Goal: Information Seeking & Learning: Learn about a topic

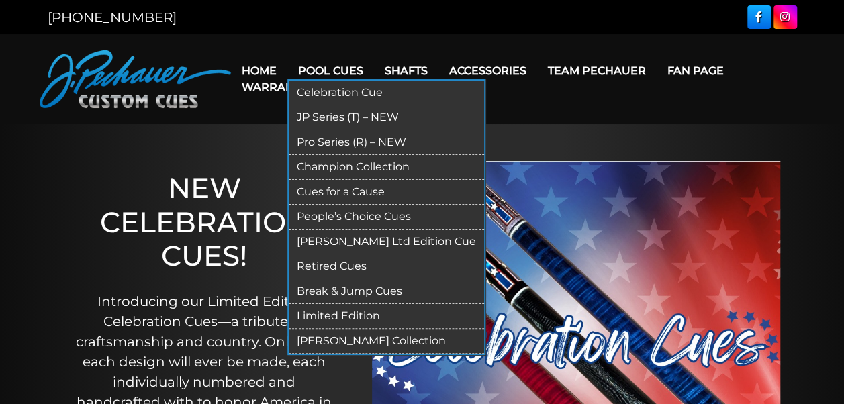
click at [349, 69] on link "Pool Cues" at bounding box center [330, 71] width 87 height 34
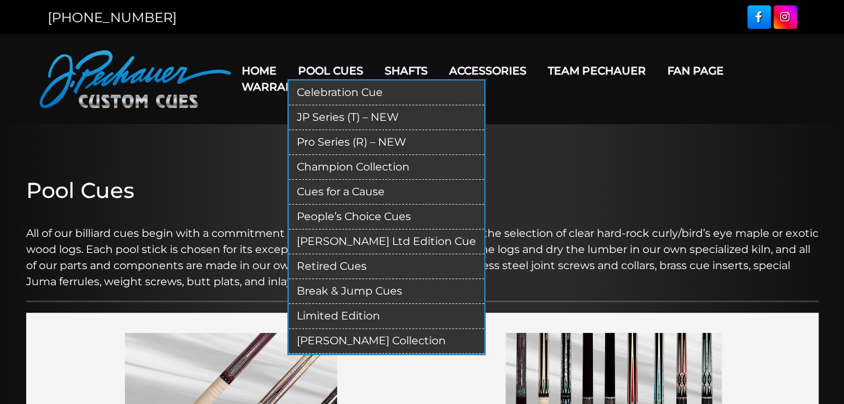
click at [345, 264] on link "Retired Cues" at bounding box center [386, 267] width 195 height 25
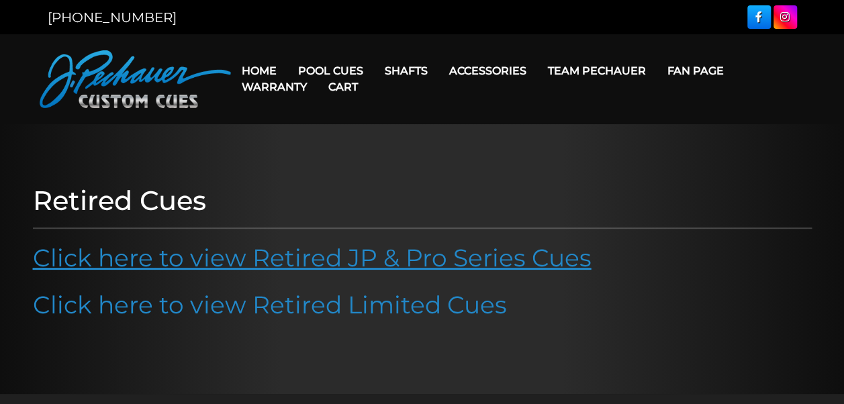
click at [355, 258] on link "Click here to view Retired JP & Pro Series Cues" at bounding box center [312, 258] width 559 height 30
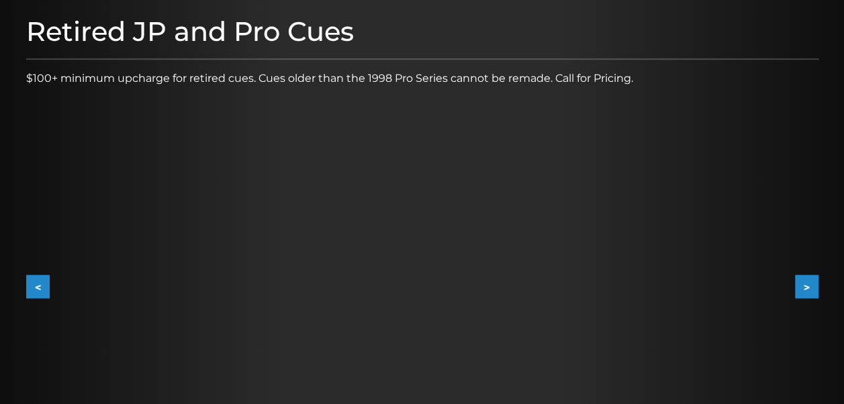
scroll to position [158, 0]
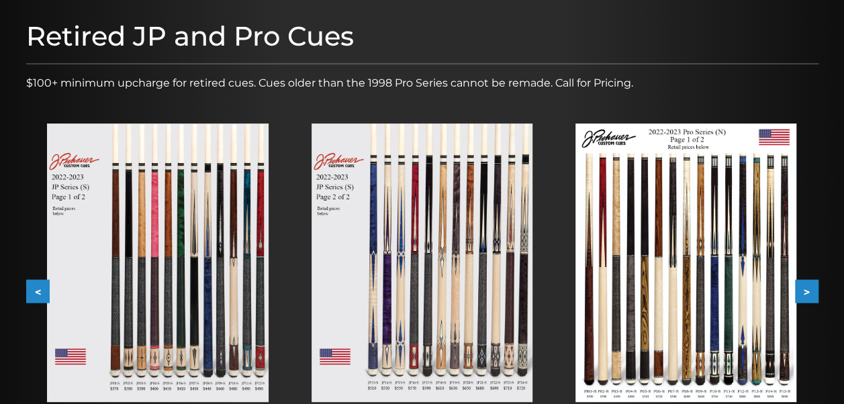
click at [813, 285] on button ">" at bounding box center [807, 292] width 24 height 24
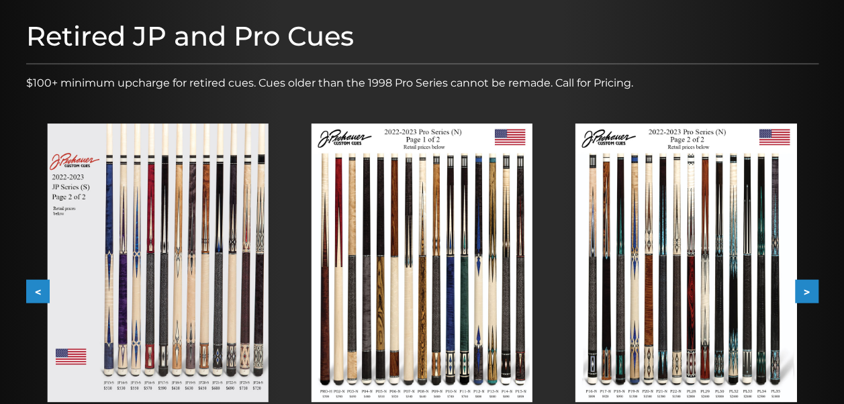
click at [813, 285] on button ">" at bounding box center [807, 292] width 24 height 24
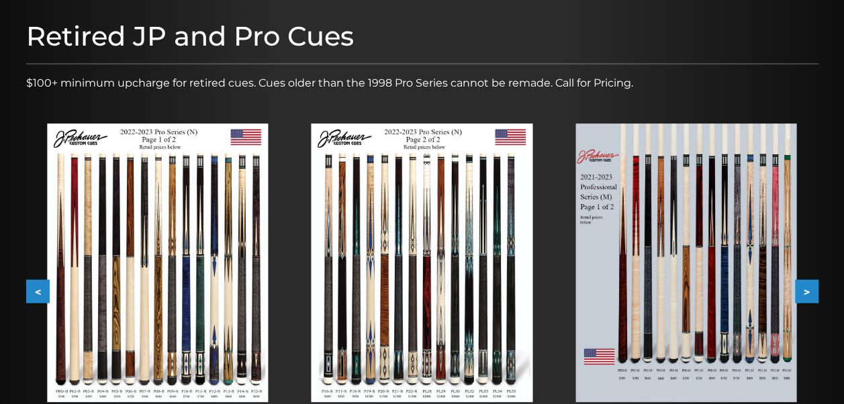
click at [815, 291] on button ">" at bounding box center [807, 292] width 24 height 24
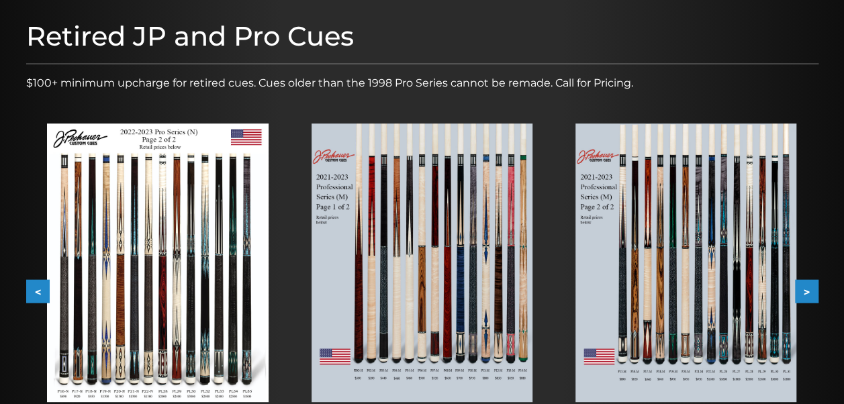
click at [815, 291] on button ">" at bounding box center [807, 292] width 24 height 24
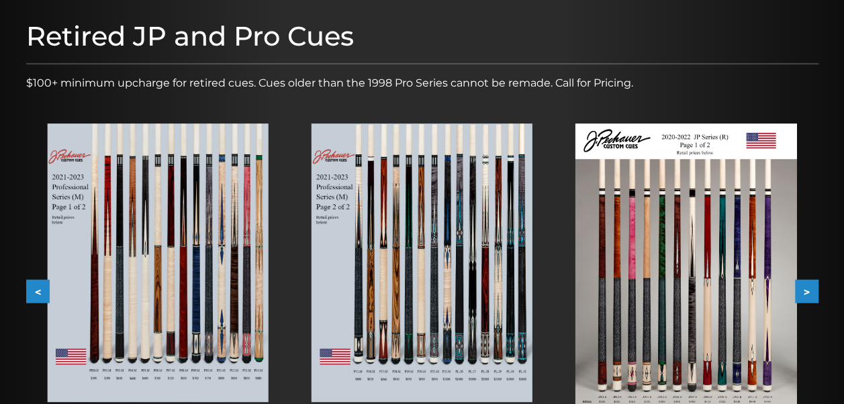
click at [815, 291] on button ">" at bounding box center [807, 292] width 24 height 24
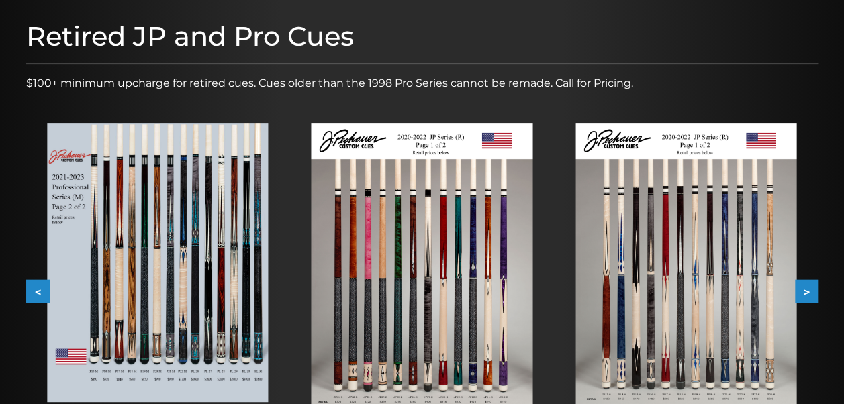
click at [815, 291] on button ">" at bounding box center [807, 292] width 24 height 24
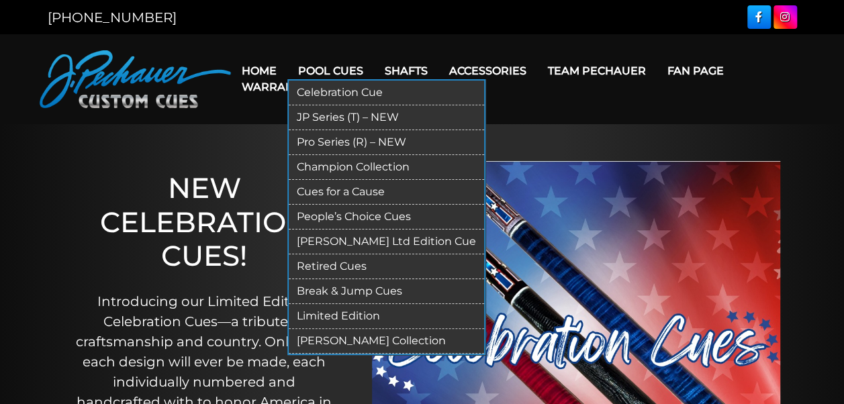
click at [321, 118] on link "JP Series (T) – NEW" at bounding box center [386, 117] width 195 height 25
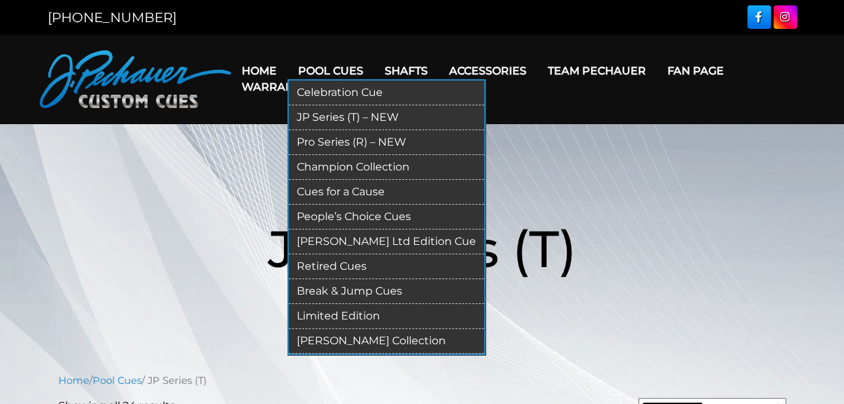
click at [352, 218] on link "People’s Choice Cues" at bounding box center [386, 217] width 195 height 25
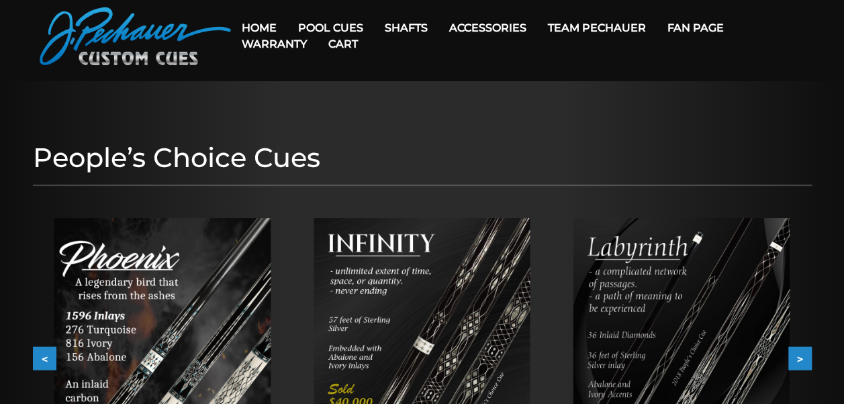
scroll to position [43, 0]
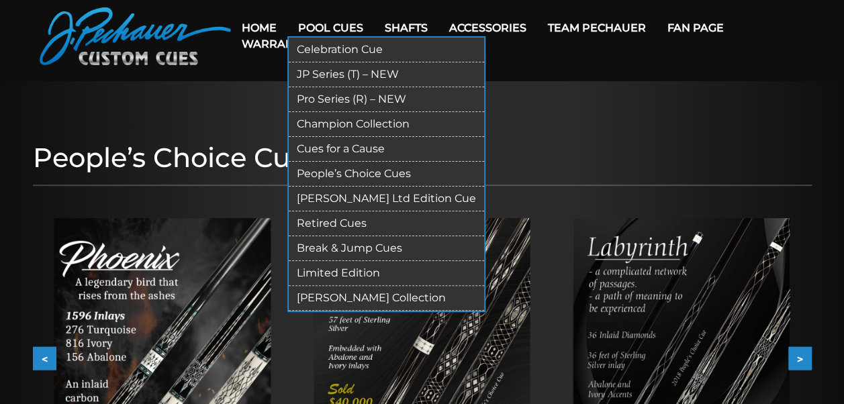
click at [320, 124] on link "Champion Collection" at bounding box center [386, 124] width 195 height 25
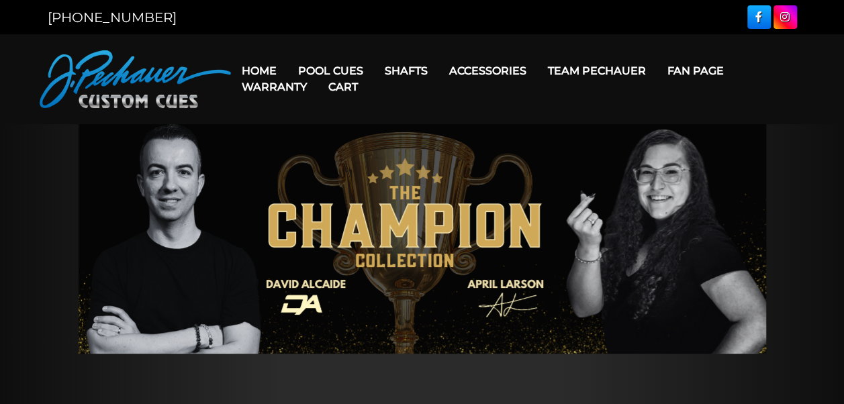
click at [346, 71] on link "Cart" at bounding box center [343, 87] width 51 height 34
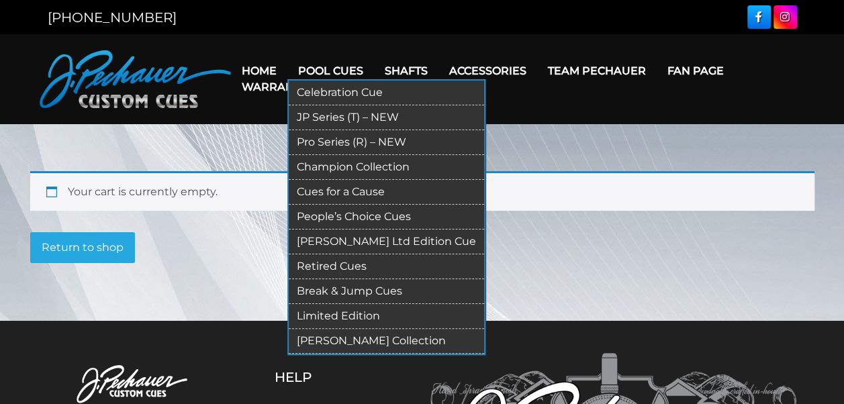
click at [325, 317] on link "Limited Edition" at bounding box center [386, 316] width 195 height 25
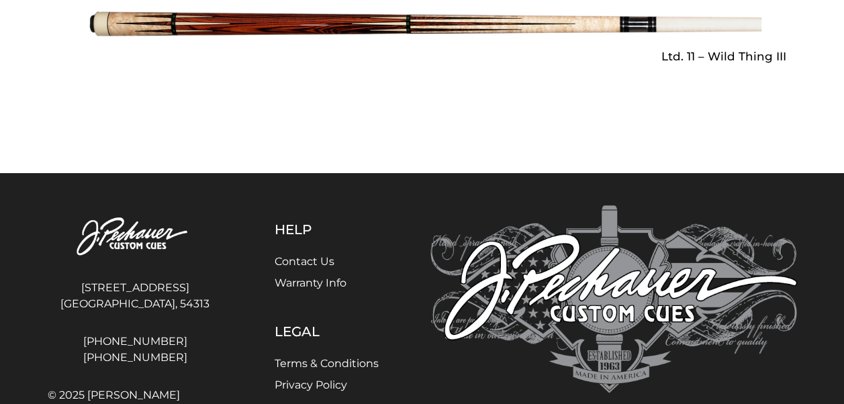
scroll to position [2336, 0]
